Goal: Navigation & Orientation: Find specific page/section

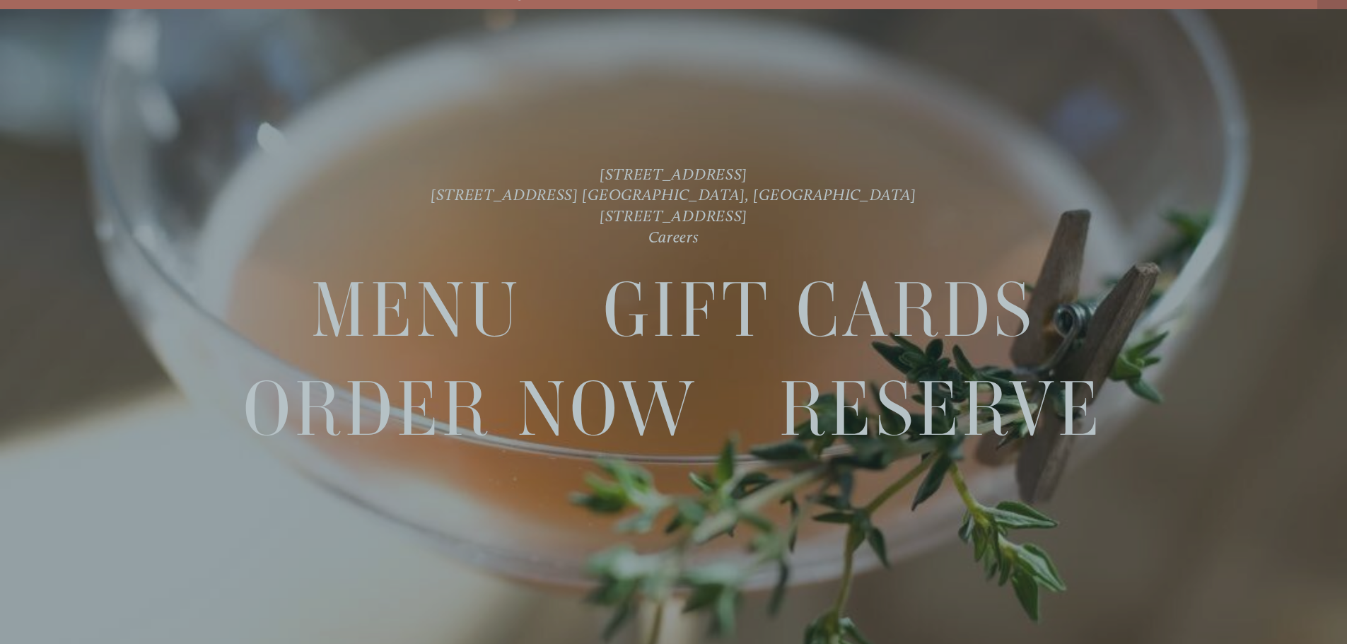
scroll to position [30, 0]
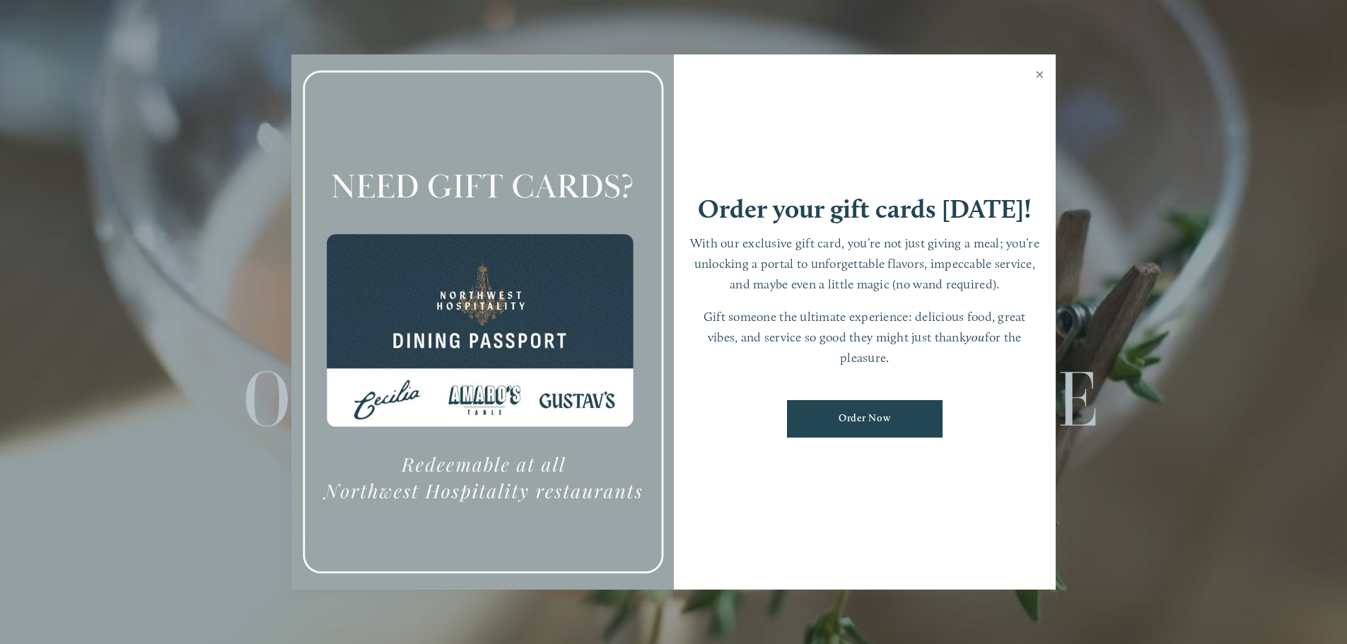
click at [1037, 74] on link "Close" at bounding box center [1040, 77] width 28 height 40
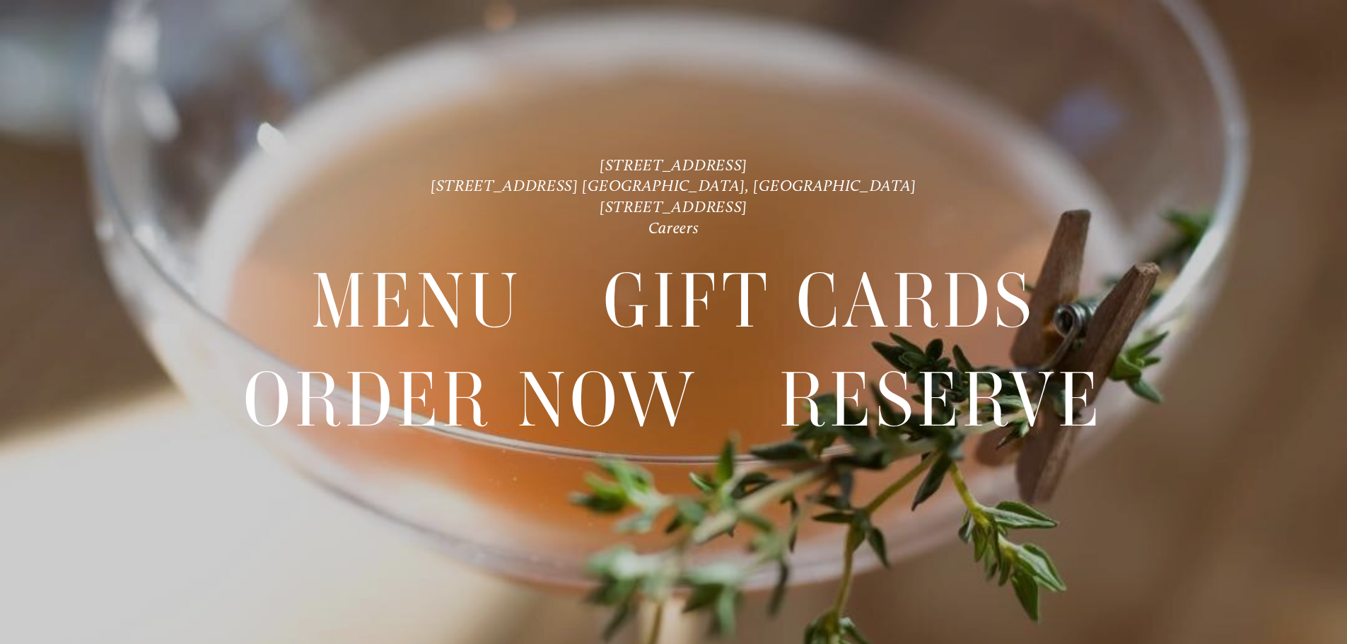
click at [953, 157] on div "[STREET_ADDRESS] [STREET_ADDRESS] [GEOGRAPHIC_DATA], [GEOGRAPHIC_DATA] [STREET_…" at bounding box center [673, 322] width 1347 height 644
click at [1227, 132] on div at bounding box center [673, 322] width 1347 height 644
drag, startPoint x: 1198, startPoint y: 248, endPoint x: 1206, endPoint y: 246, distance: 8.6
click at [1205, 246] on nav "Menu Gift Cards Order Now Reserve" at bounding box center [673, 363] width 1213 height 251
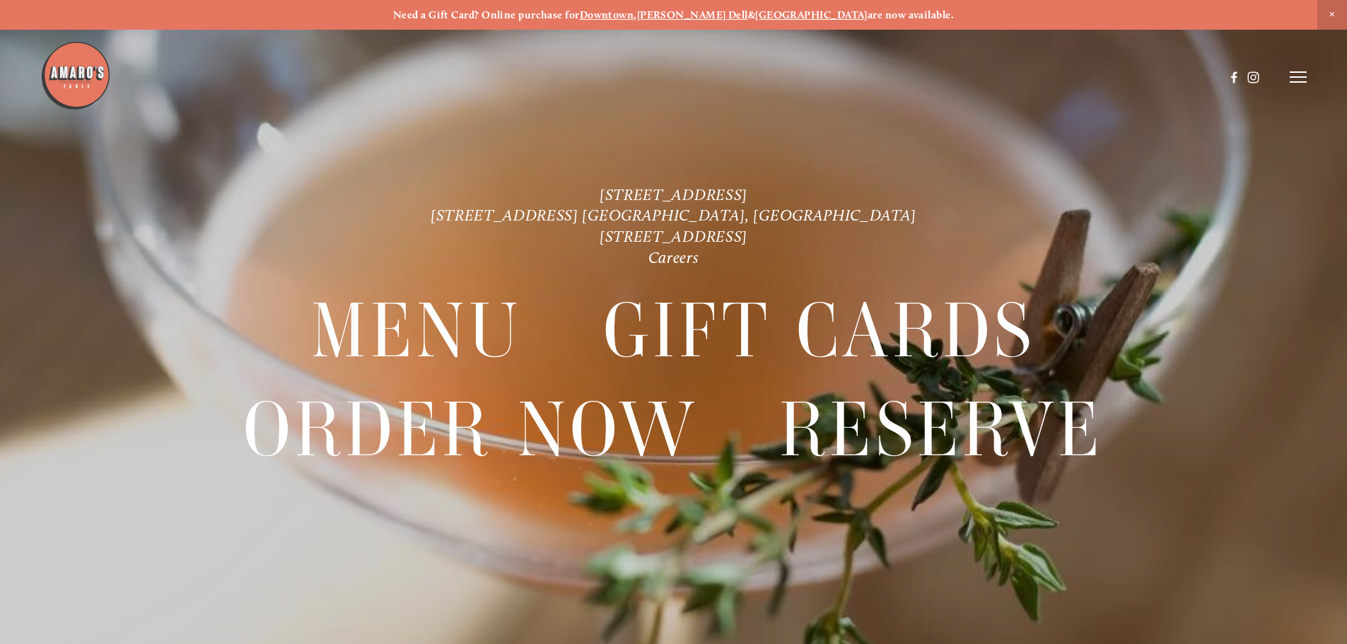
click at [1332, 13] on span "Close Announcement" at bounding box center [1332, 15] width 30 height 30
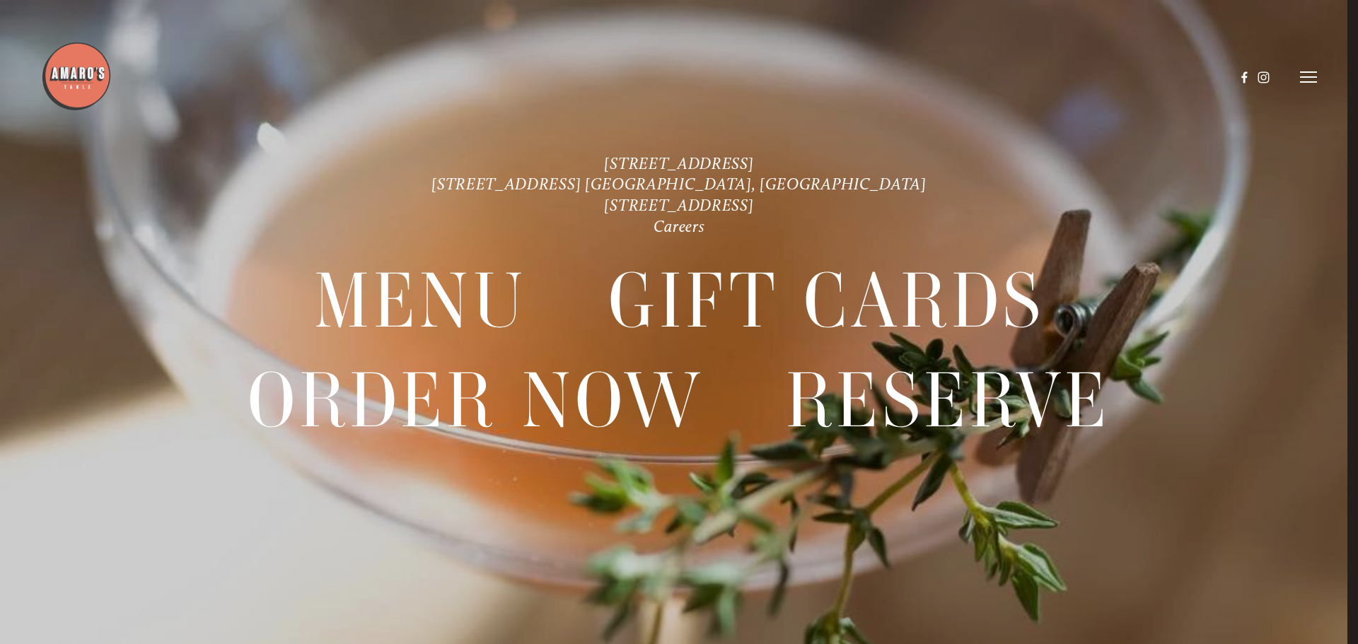
click at [1314, 79] on icon at bounding box center [1308, 77] width 17 height 13
click at [1011, 74] on span "Menu" at bounding box center [1009, 76] width 29 height 13
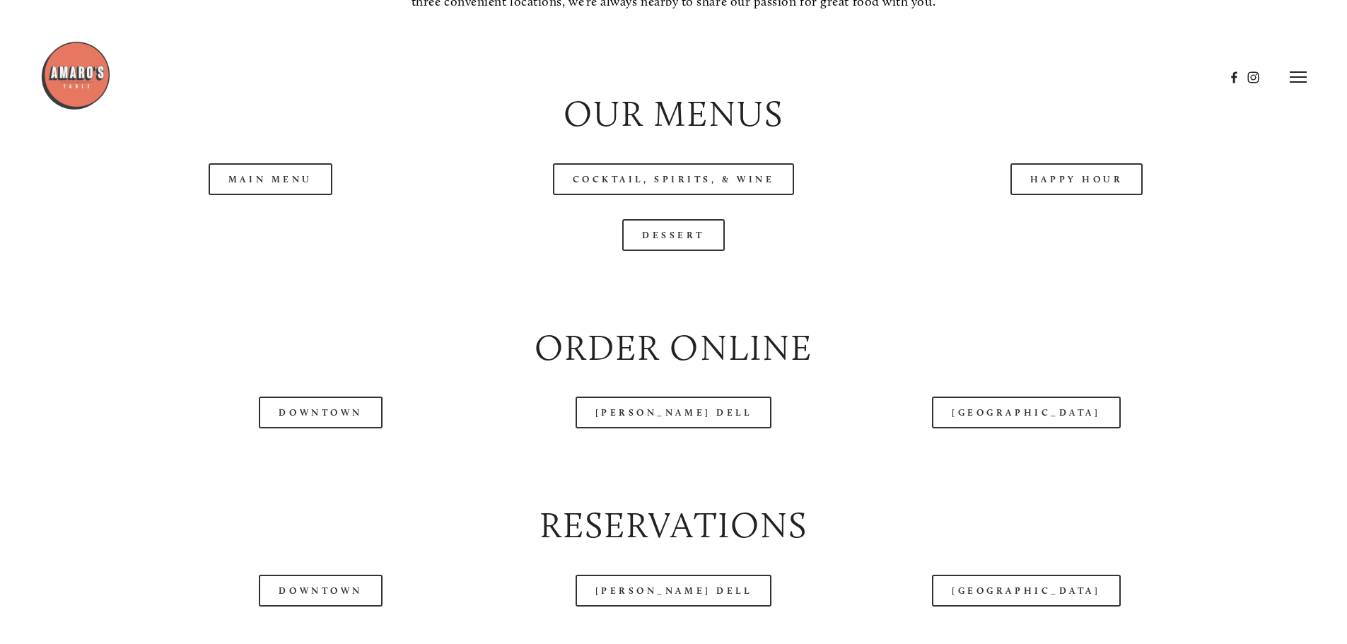
scroll to position [1556, 0]
click at [278, 196] on link "Main Menu" at bounding box center [271, 180] width 124 height 32
